Goal: Task Accomplishment & Management: Use online tool/utility

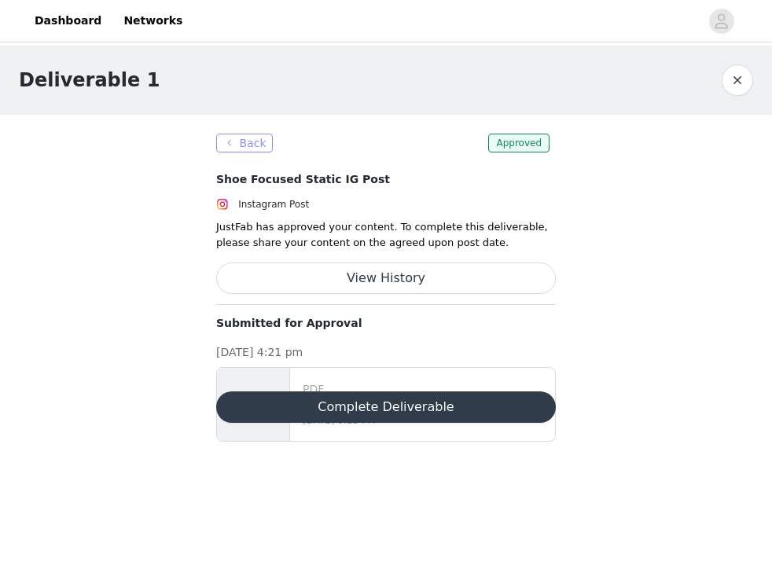
click at [238, 139] on button "Back" at bounding box center [244, 143] width 57 height 19
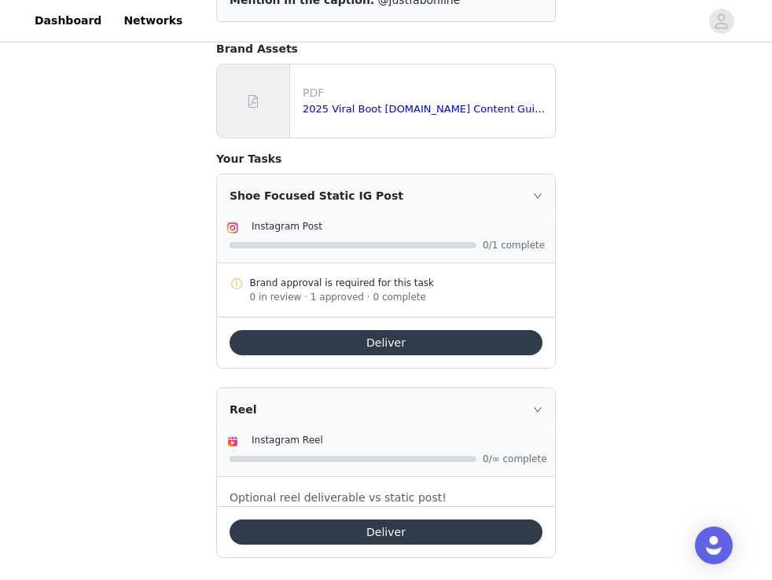
scroll to position [248, 0]
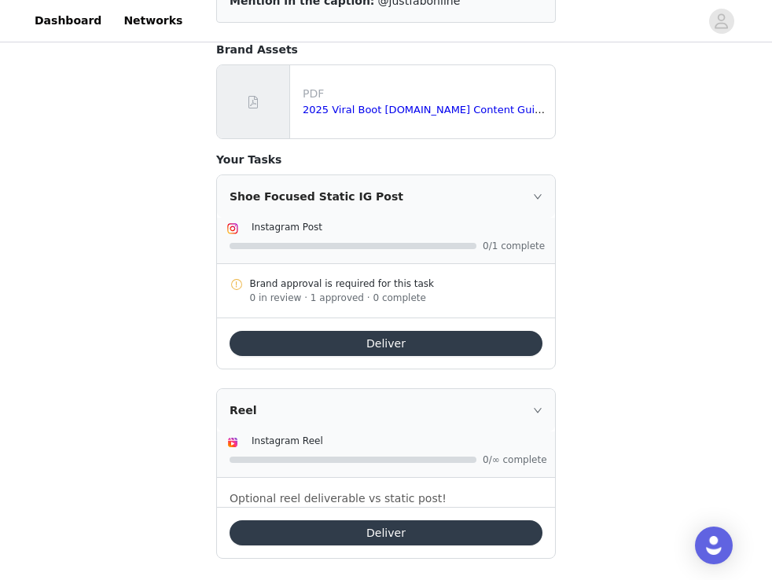
click at [359, 525] on button "Deliver" at bounding box center [386, 533] width 313 height 25
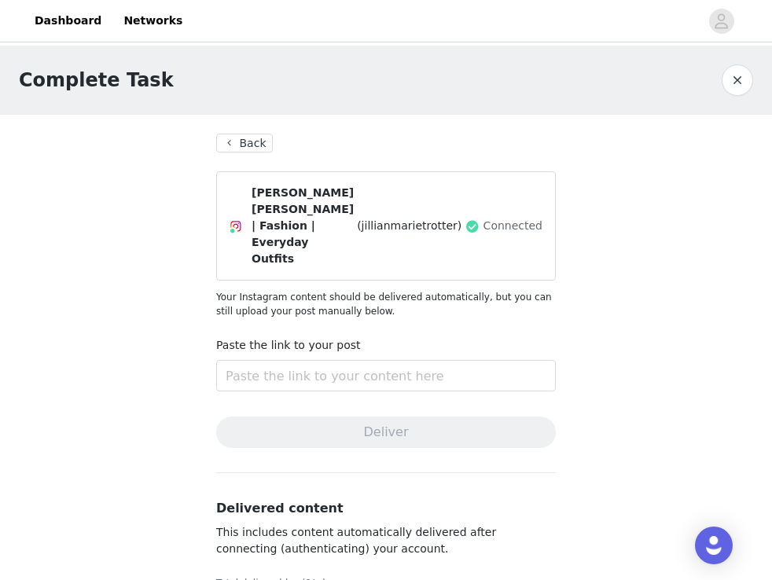
click at [237, 148] on button "Back" at bounding box center [244, 143] width 57 height 19
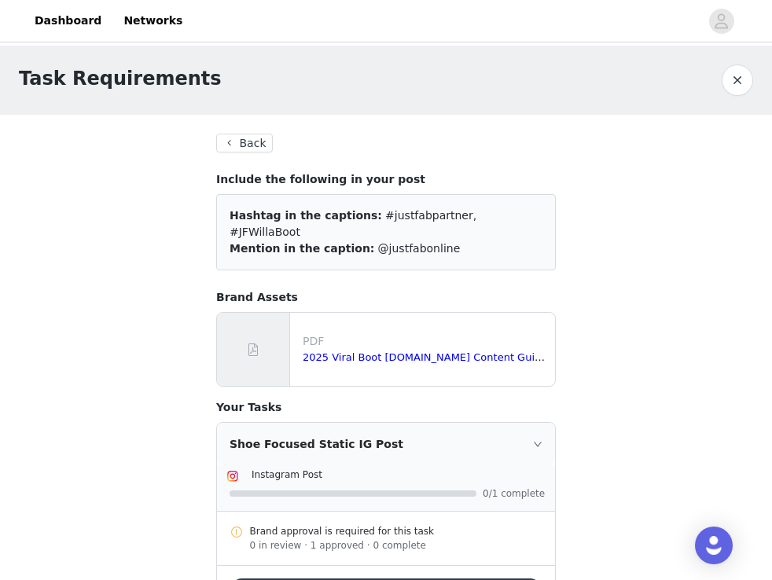
click at [242, 149] on button "Back" at bounding box center [244, 143] width 57 height 19
